Goal: Information Seeking & Learning: Learn about a topic

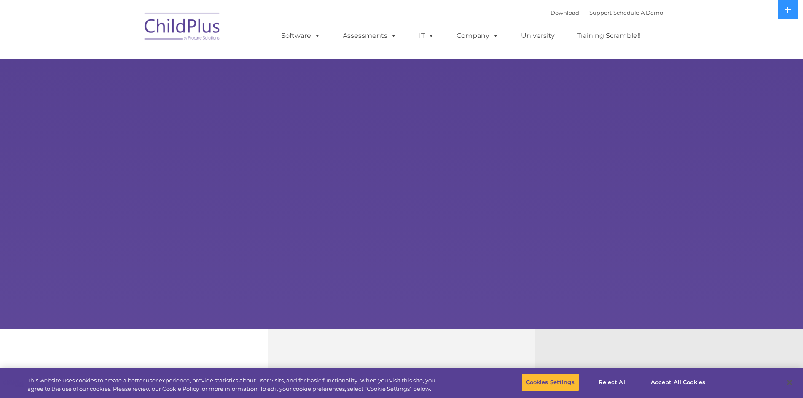
select select "MEDIUM"
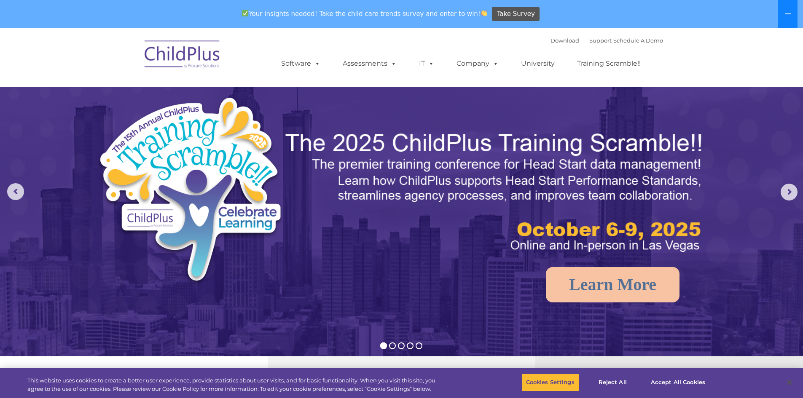
click at [790, 14] on icon at bounding box center [788, 13] width 6 height 1
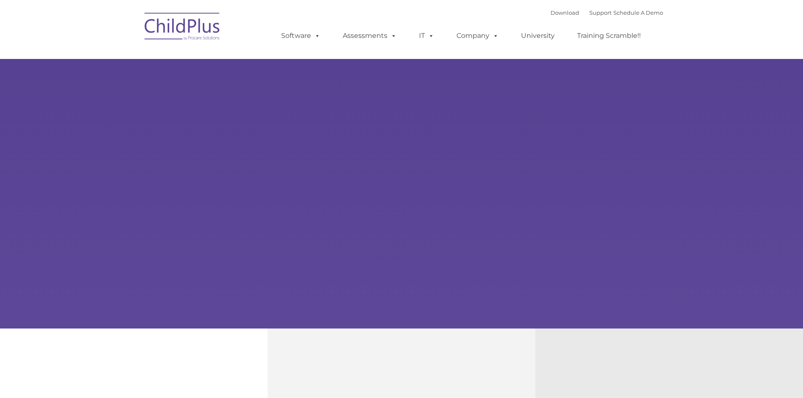
type input ""
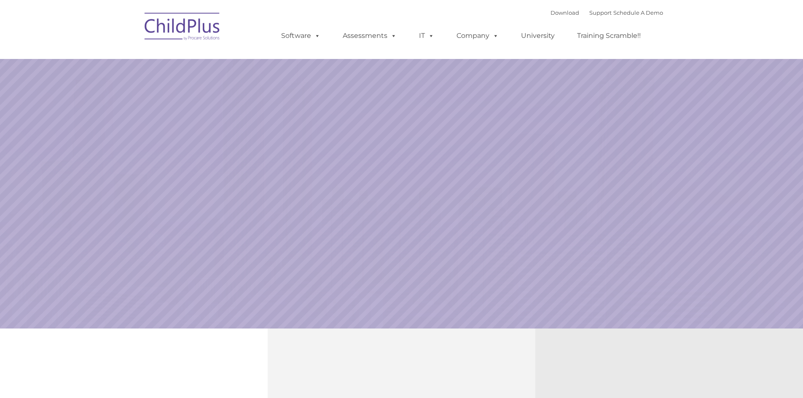
select select "MEDIUM"
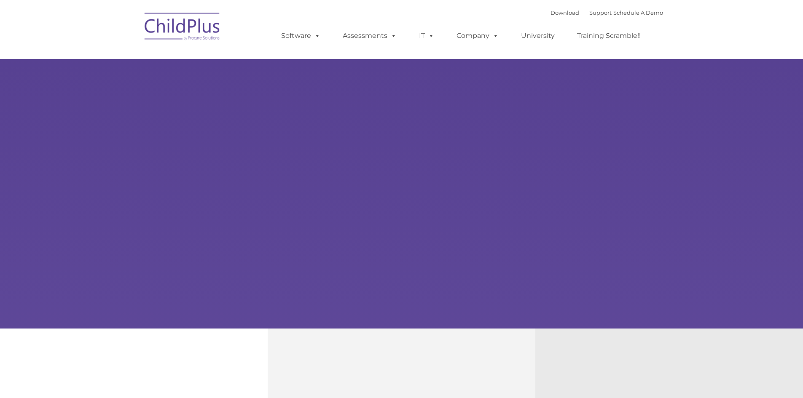
type input ""
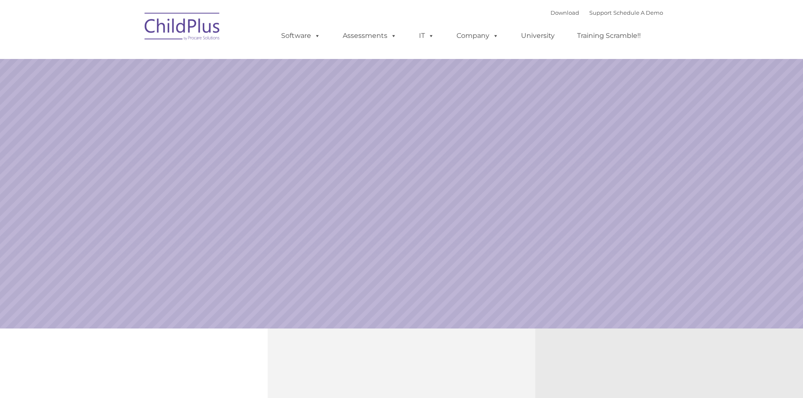
select select "MEDIUM"
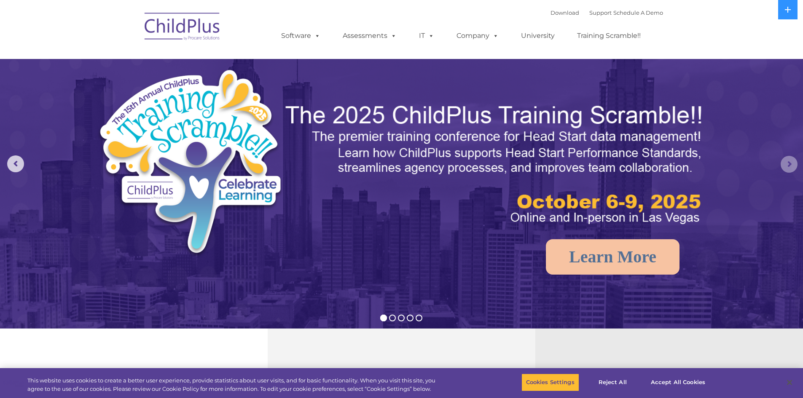
click at [788, 169] on rs-arrow at bounding box center [789, 164] width 17 height 17
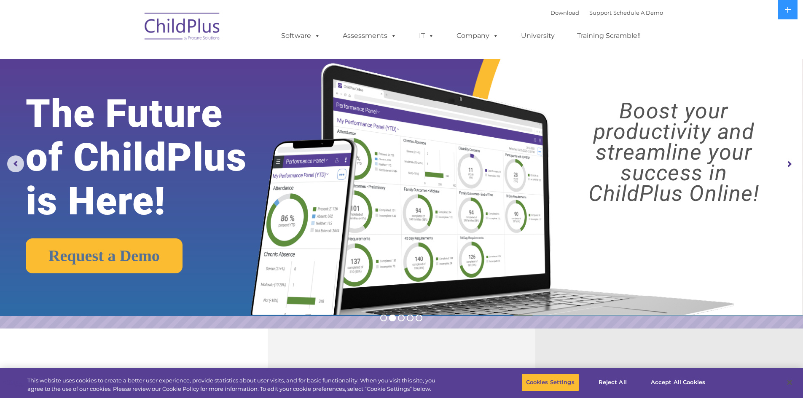
click at [789, 164] on rs-arrow at bounding box center [789, 164] width 17 height 17
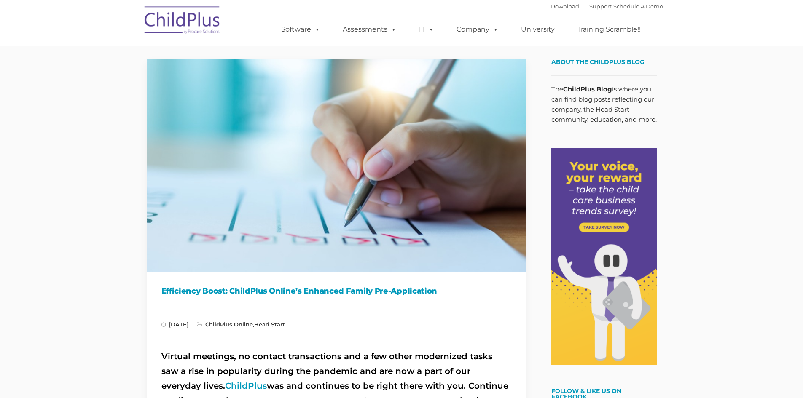
type input ""
